Goal: Information Seeking & Learning: Learn about a topic

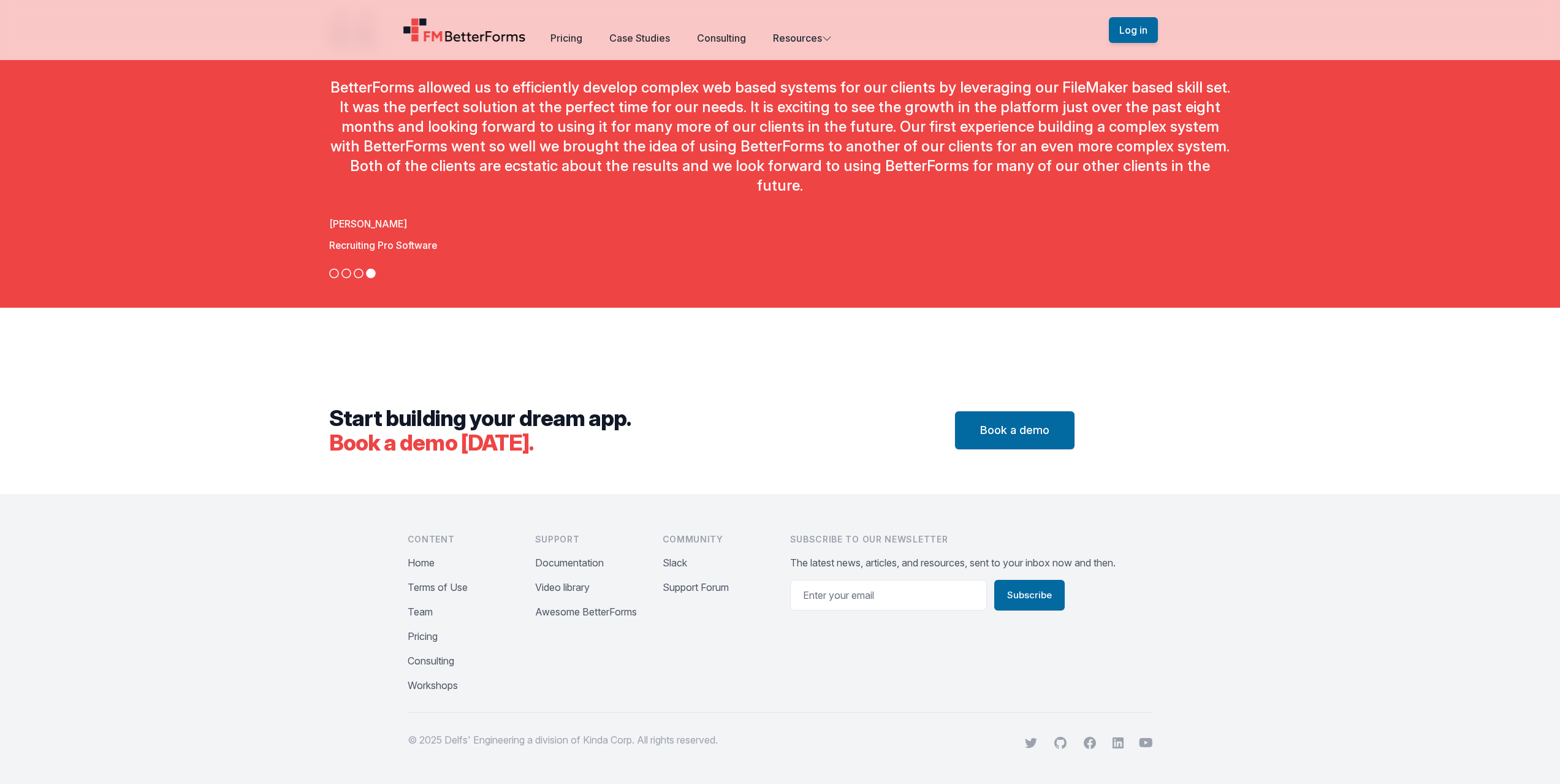
scroll to position [4204, 0]
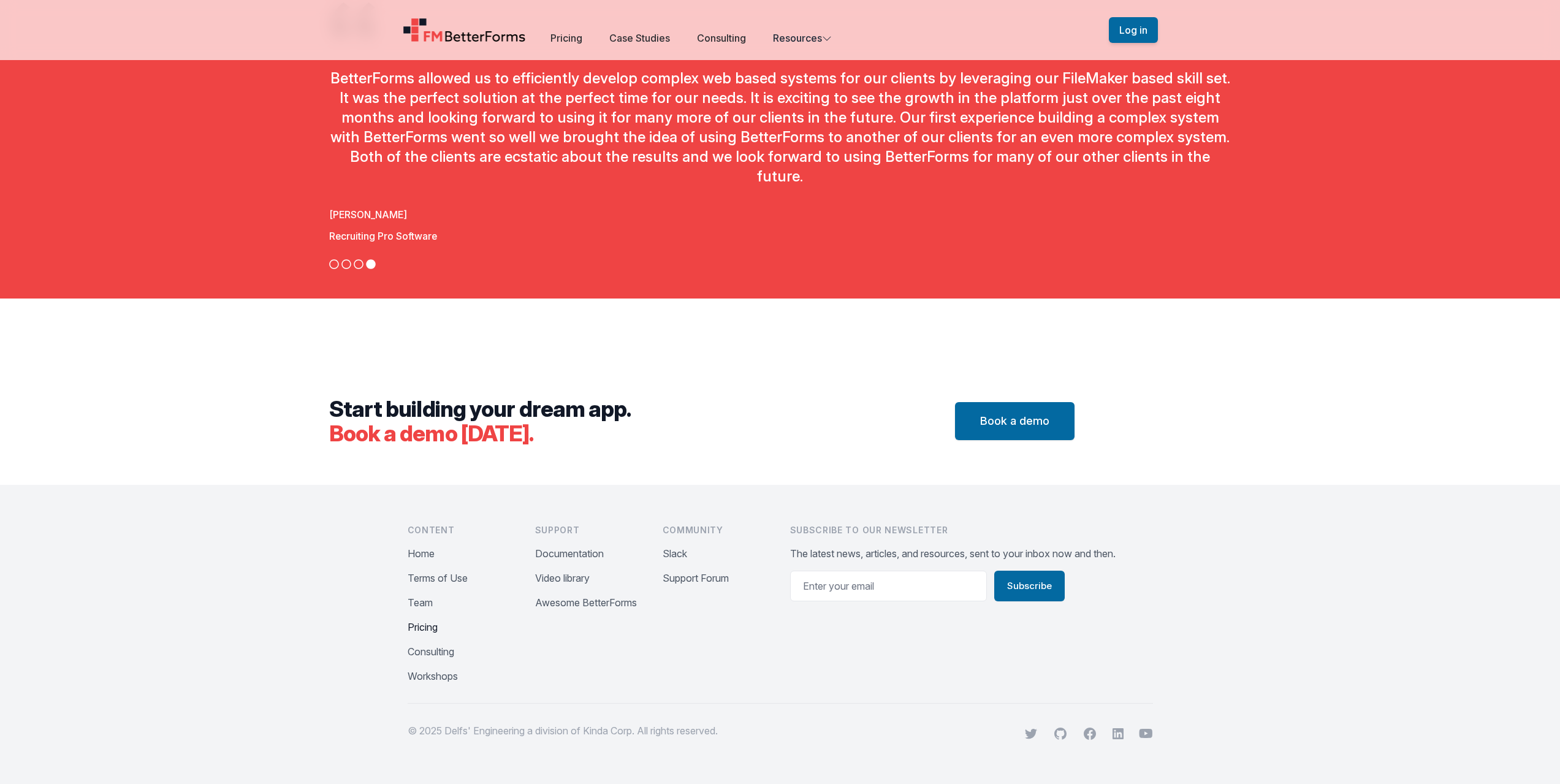
click at [425, 630] on button "Pricing" at bounding box center [423, 627] width 30 height 15
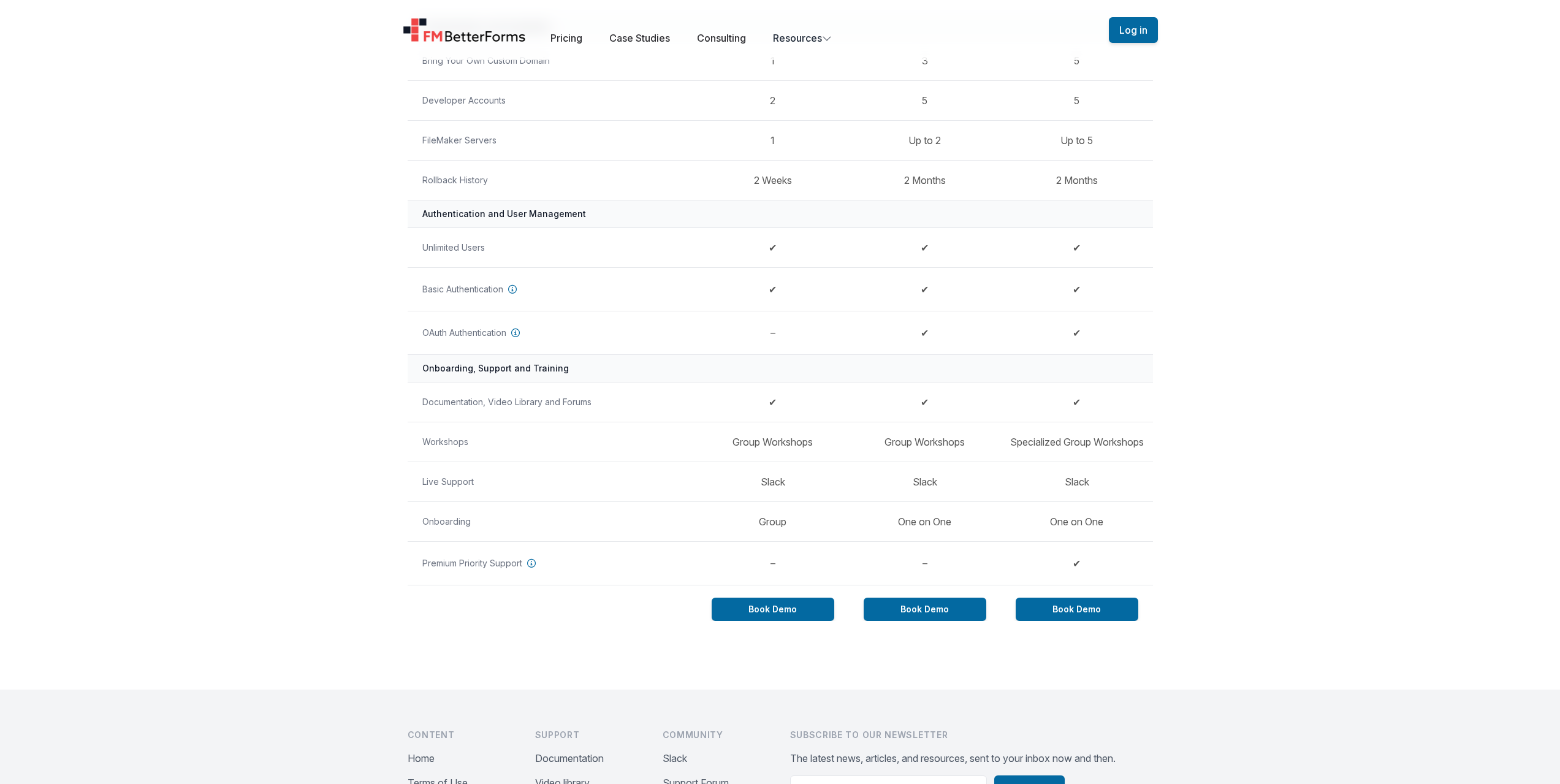
scroll to position [939, 0]
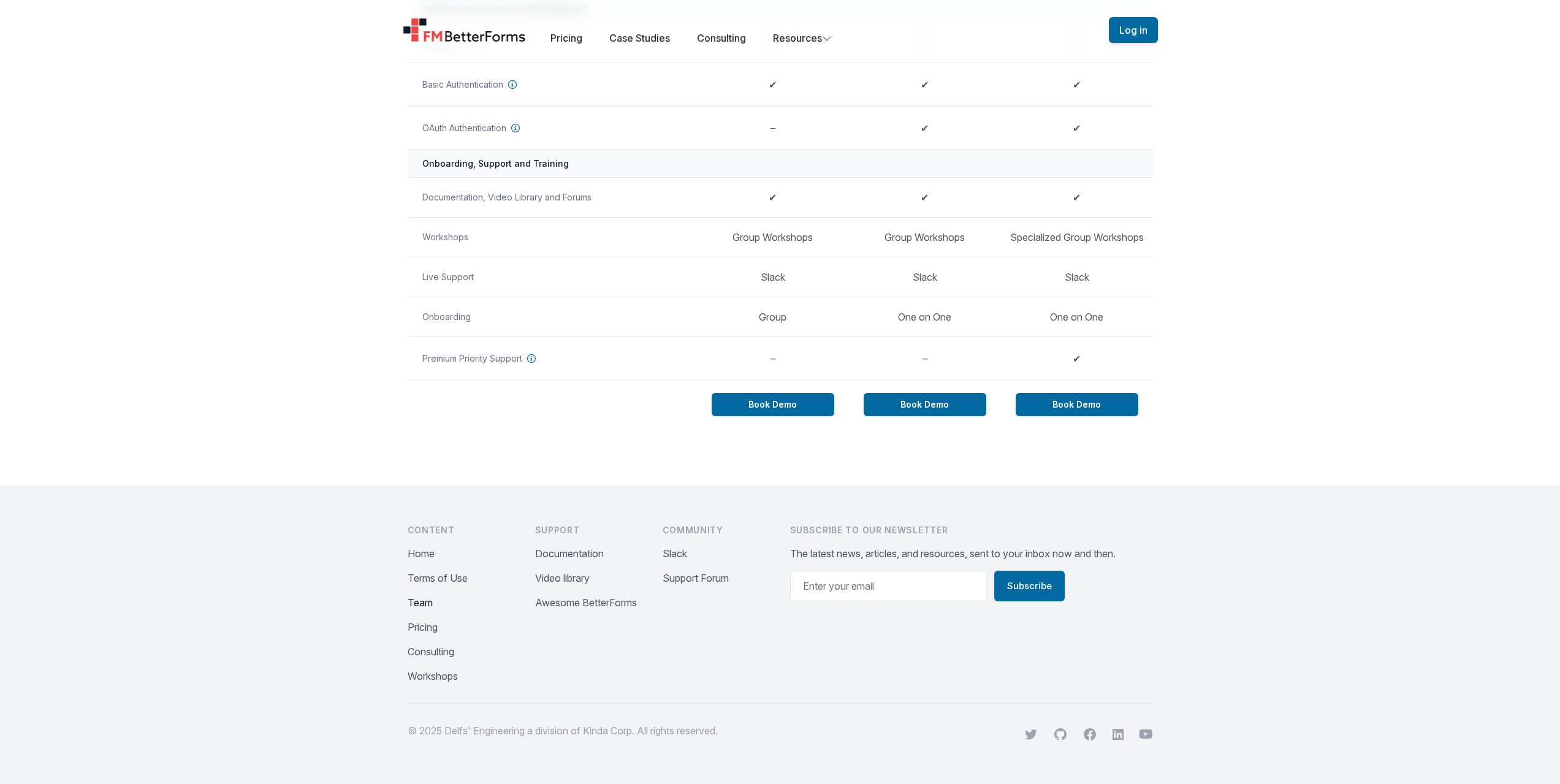
click at [421, 602] on button "Team" at bounding box center [420, 602] width 25 height 15
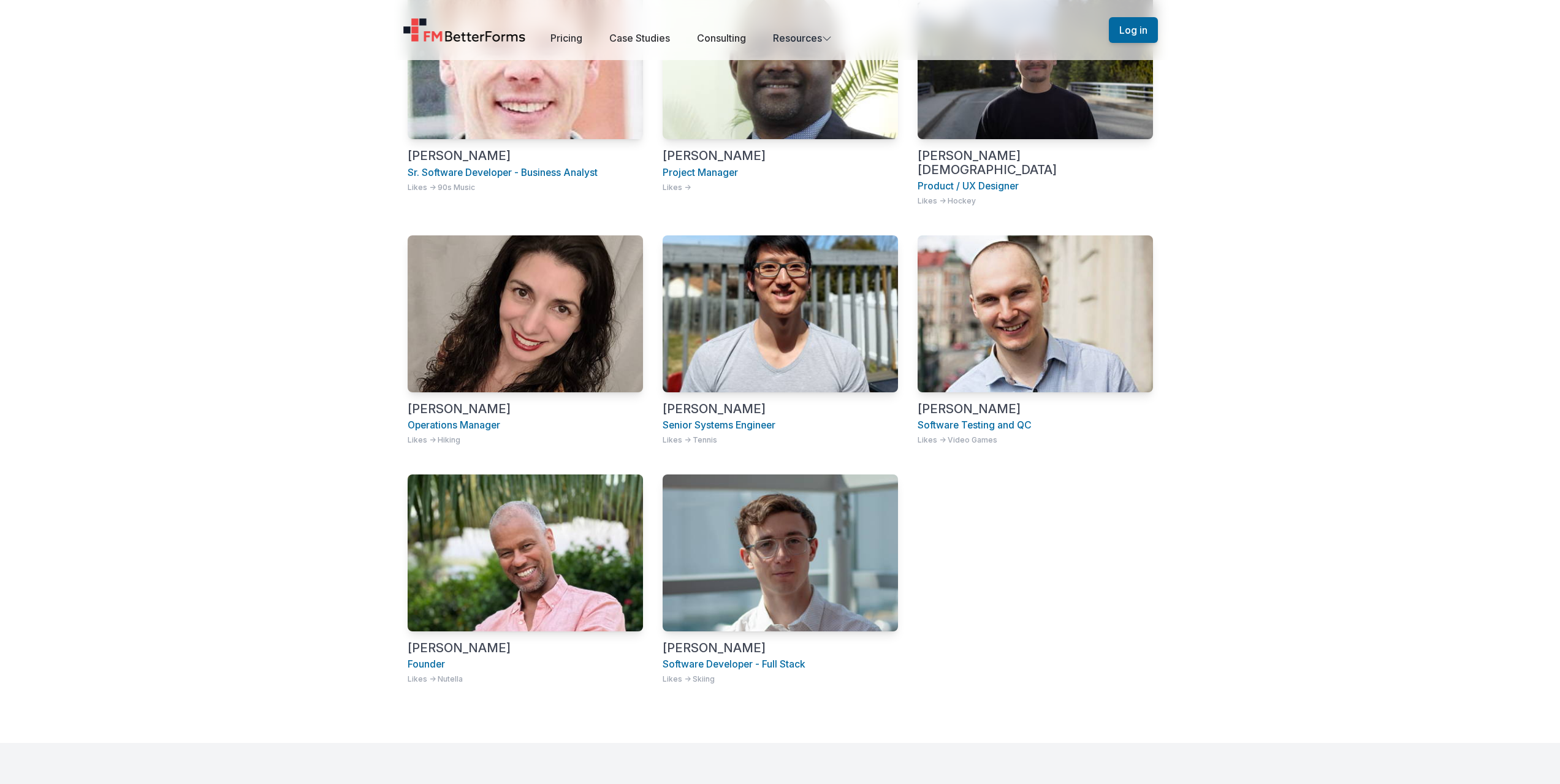
scroll to position [806, 0]
